Goal: Task Accomplishment & Management: Use online tool/utility

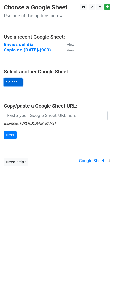
click at [15, 83] on link "Select..." at bounding box center [13, 82] width 19 height 8
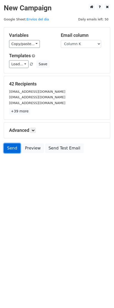
click at [11, 148] on link "Send" at bounding box center [12, 148] width 17 height 10
click at [13, 151] on link "Send" at bounding box center [12, 148] width 17 height 10
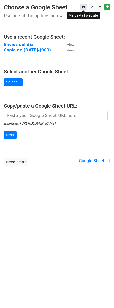
click at [83, 5] on link at bounding box center [83, 7] width 6 height 6
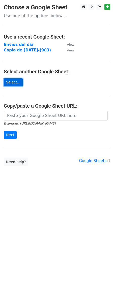
click at [12, 82] on link "Select..." at bounding box center [13, 82] width 19 height 8
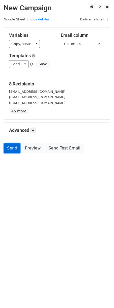
click at [15, 149] on link "Send" at bounding box center [12, 148] width 17 height 10
